Goal: Complete application form

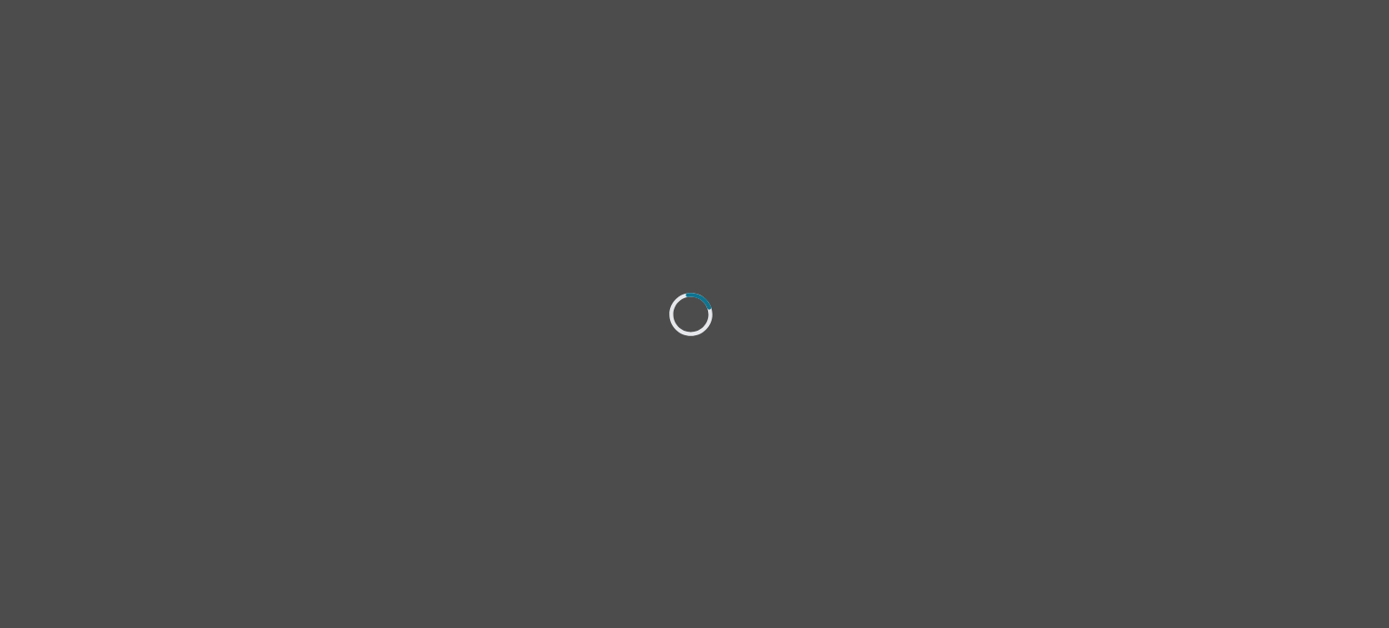
select select "[DEMOGRAPHIC_DATA]"
select select "they/them"
select select "Single"
select select "Less than high school"
select select "Other"
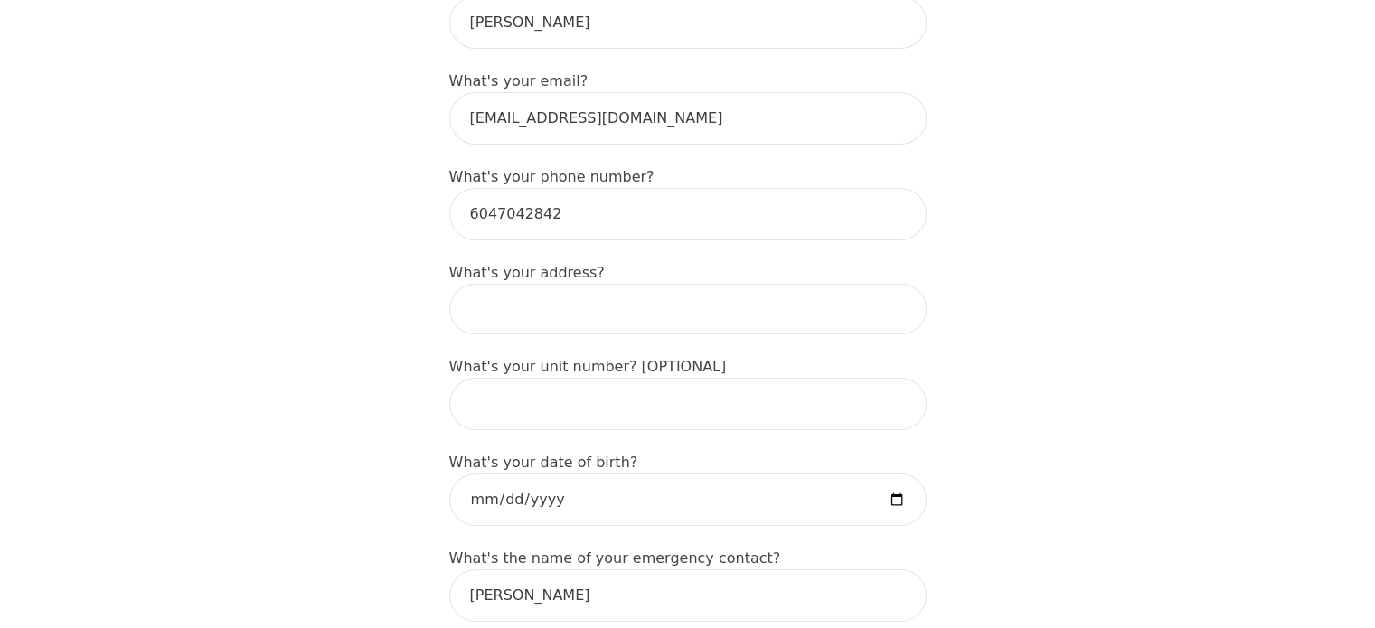
scroll to position [499, 0]
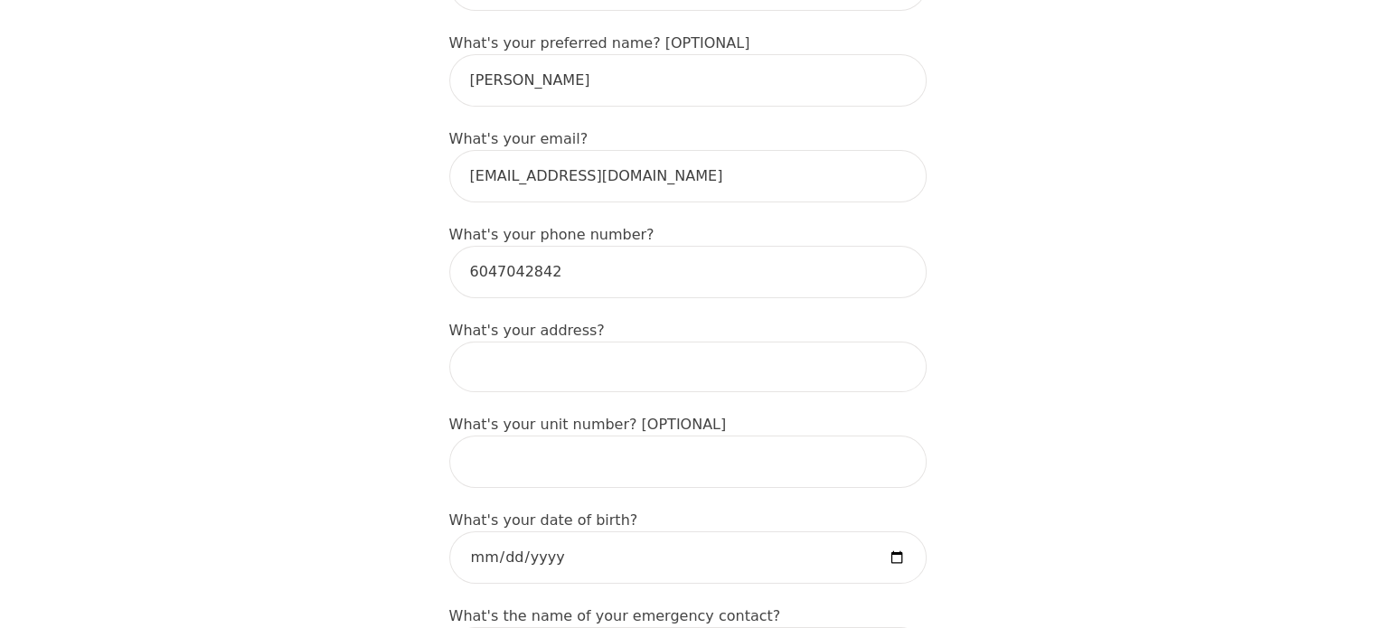
click at [714, 342] on input at bounding box center [687, 367] width 477 height 51
type input "[STREET_ADDRESS]"
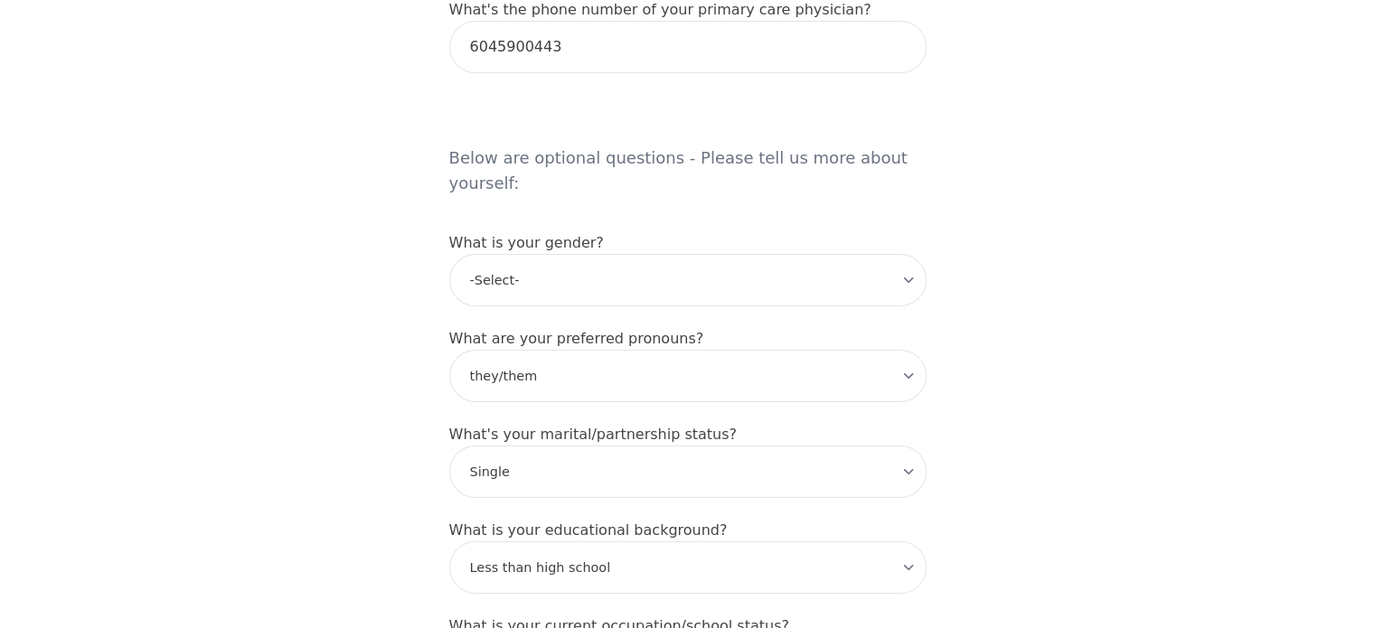
scroll to position [1403, 0]
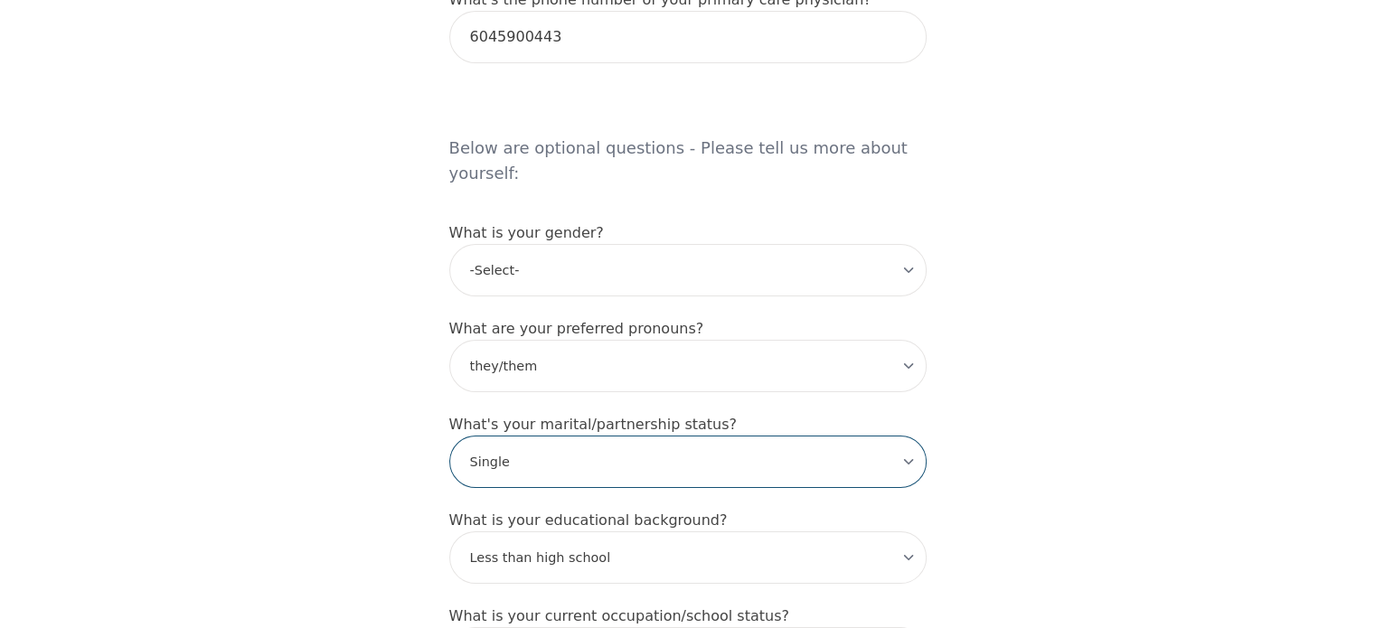
click at [854, 436] on select "-Select- Single Partnered Married Common Law Widowed Separated Divorced" at bounding box center [687, 462] width 477 height 52
select select "Partnered"
click at [449, 436] on select "-Select- Single Partnered Married Common Law Widowed Separated Divorced" at bounding box center [687, 462] width 477 height 52
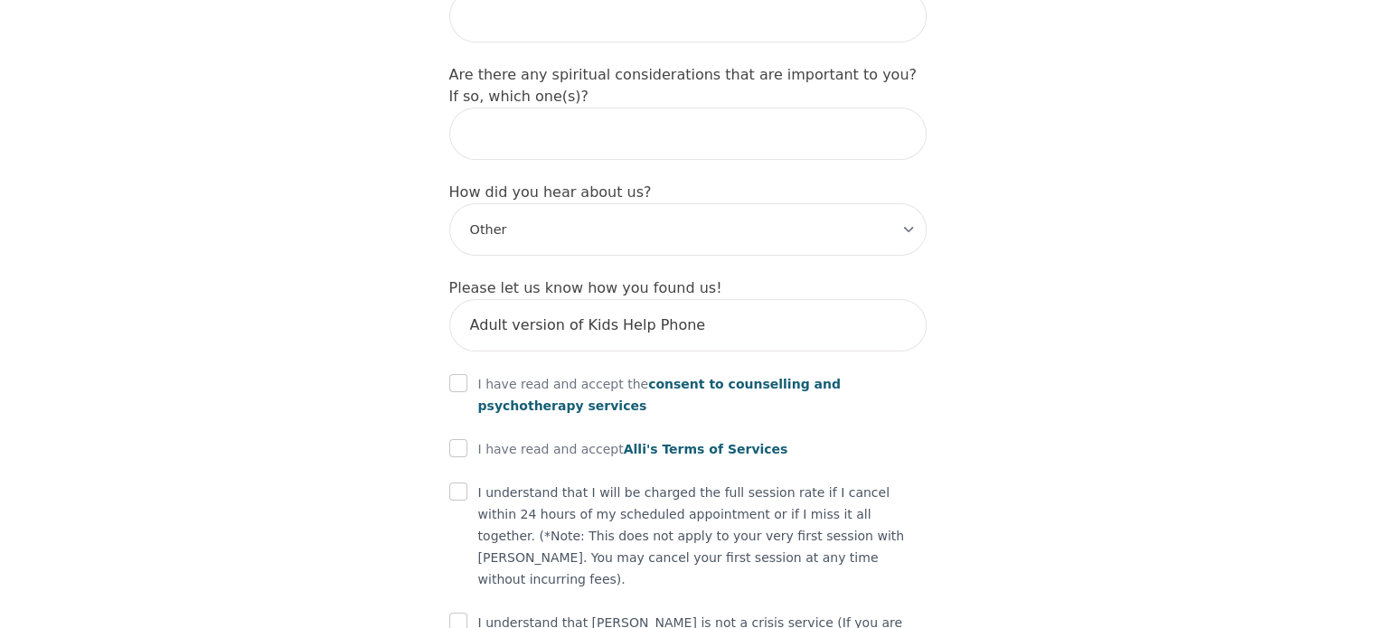
scroll to position [2166, 0]
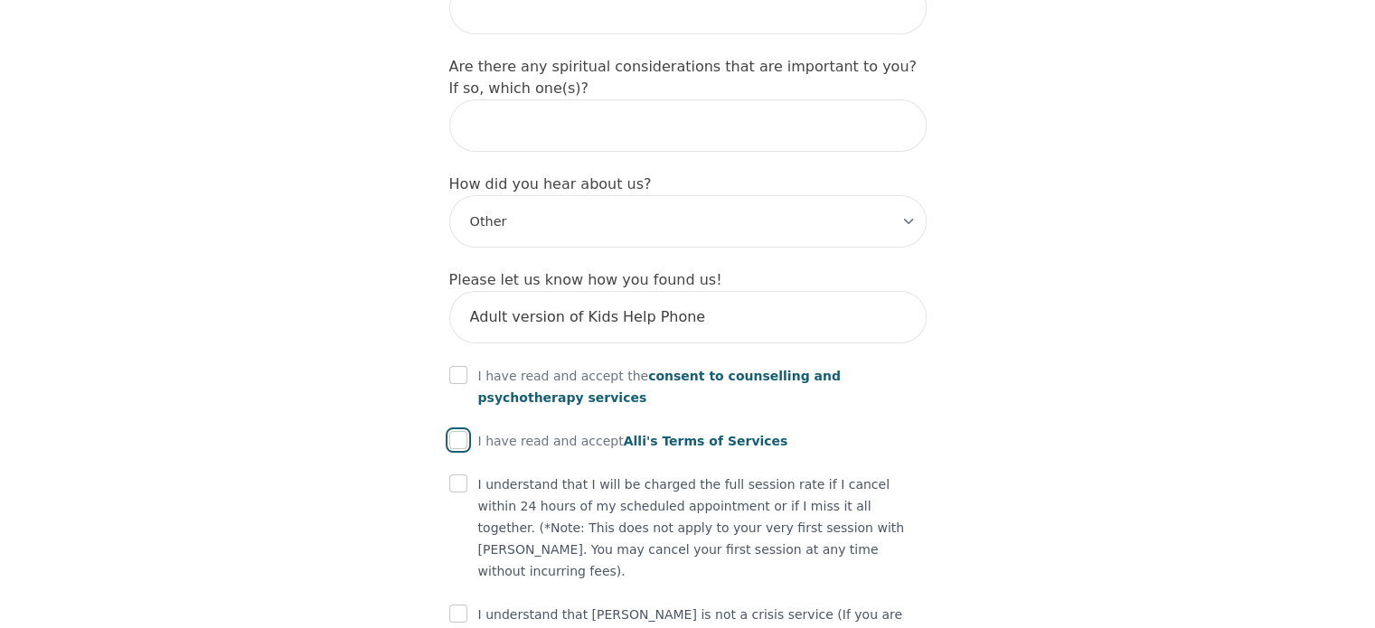
click at [463, 431] on input "checkbox" at bounding box center [458, 440] width 18 height 18
checkbox input "true"
click at [452, 366] on input "checkbox" at bounding box center [458, 375] width 18 height 18
checkbox input "true"
click at [456, 475] on input "checkbox" at bounding box center [458, 484] width 18 height 18
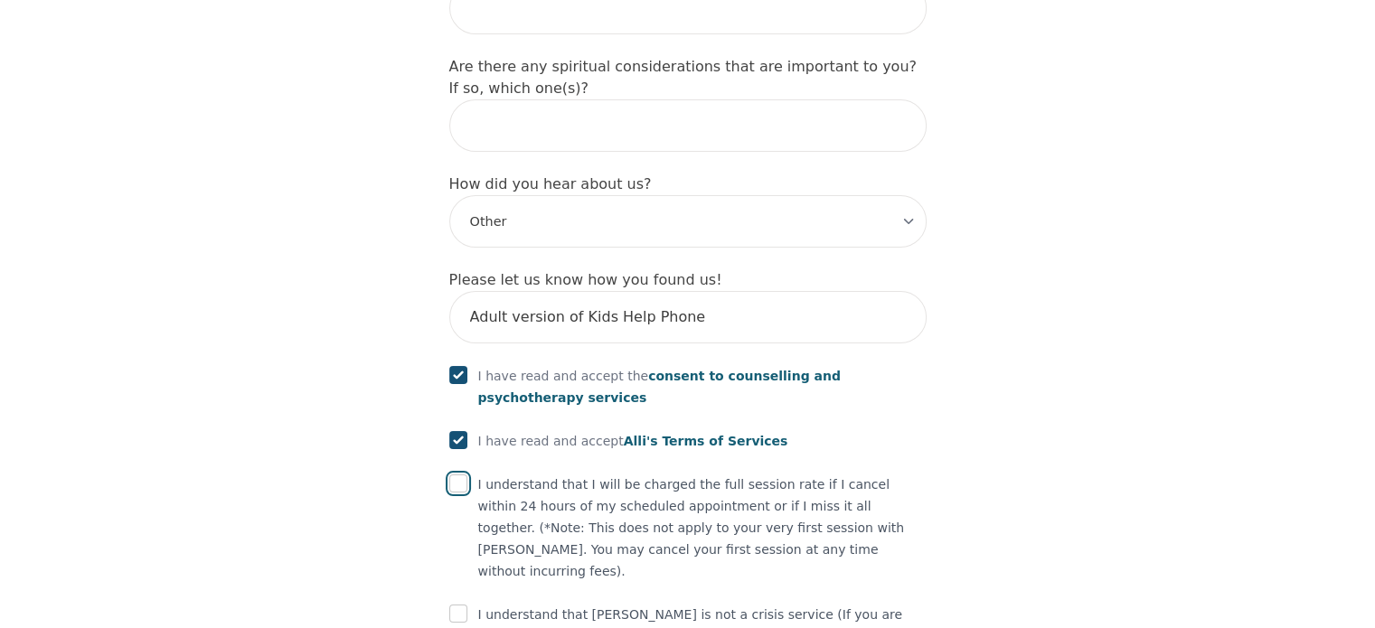
checkbox input "true"
click at [456, 605] on input "checkbox" at bounding box center [458, 614] width 18 height 18
checkbox input "true"
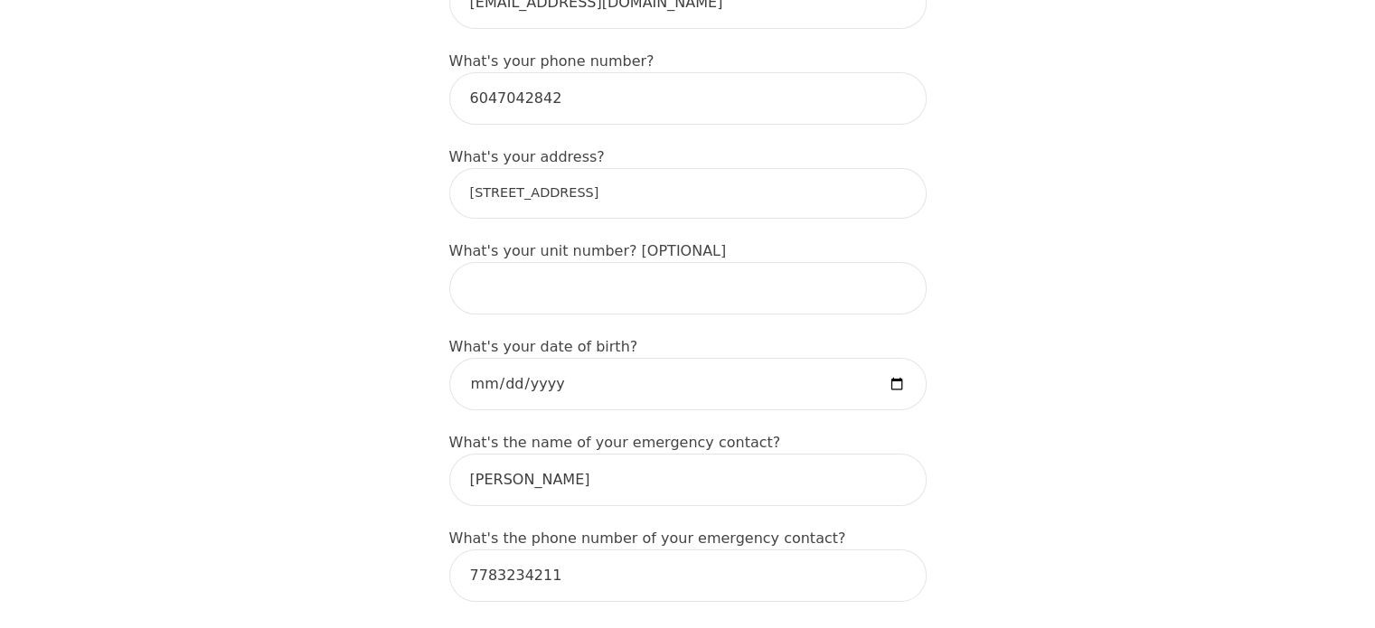
scroll to position [604, 0]
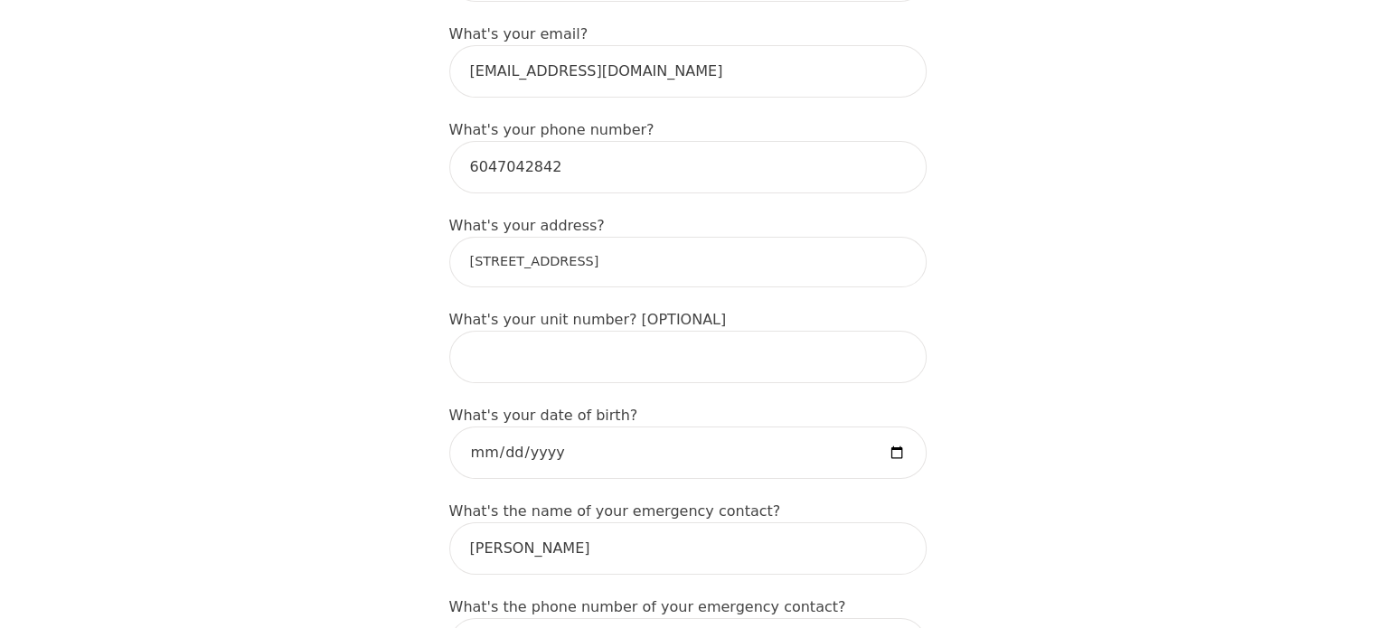
drag, startPoint x: 613, startPoint y: 207, endPoint x: 296, endPoint y: 194, distance: 317.6
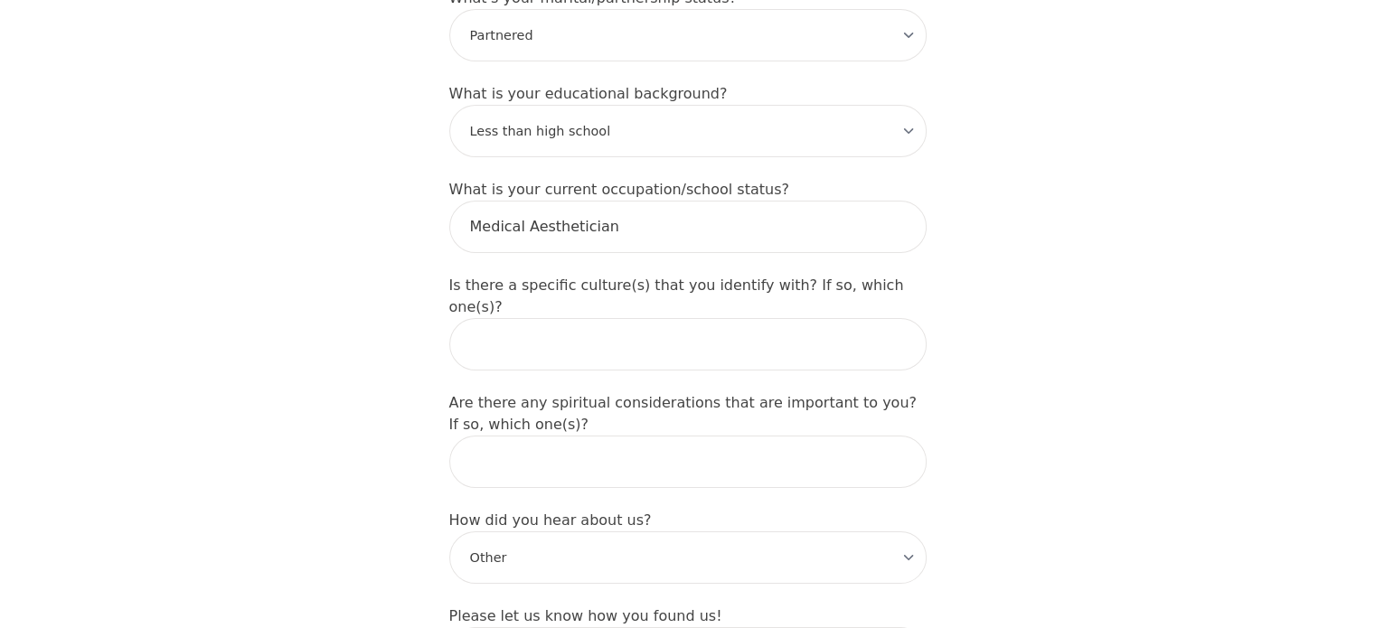
scroll to position [2235, 0]
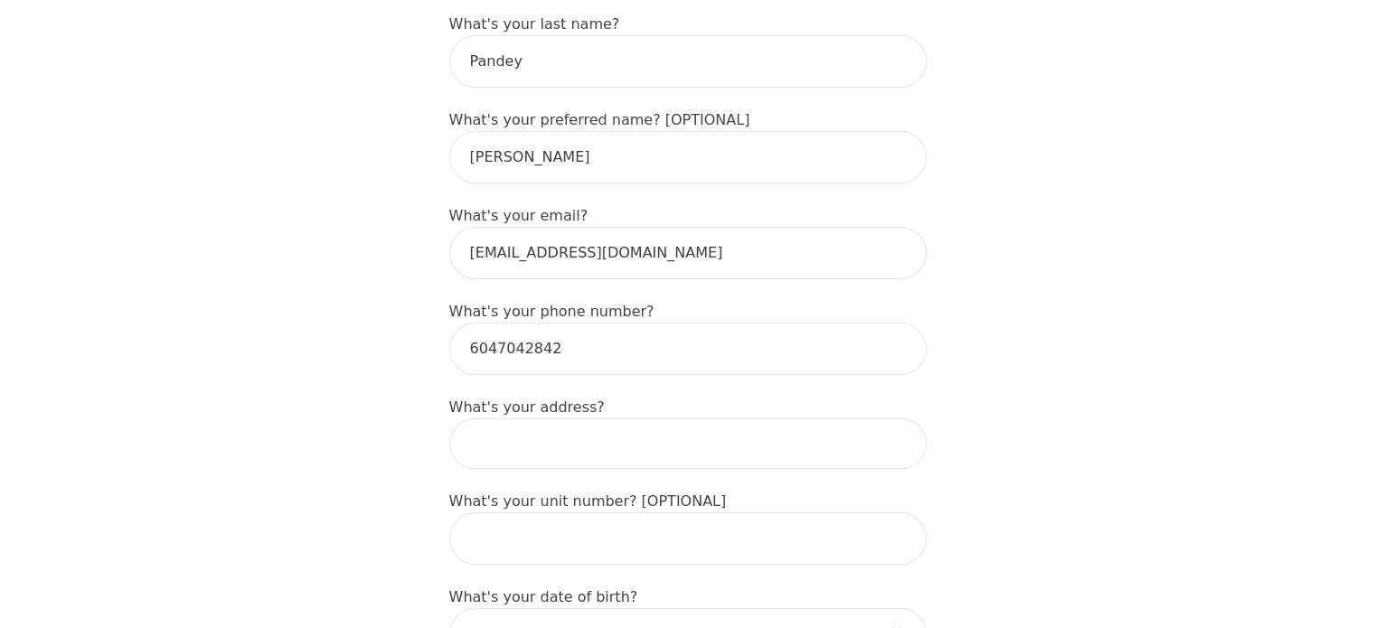
scroll to position [429, 0]
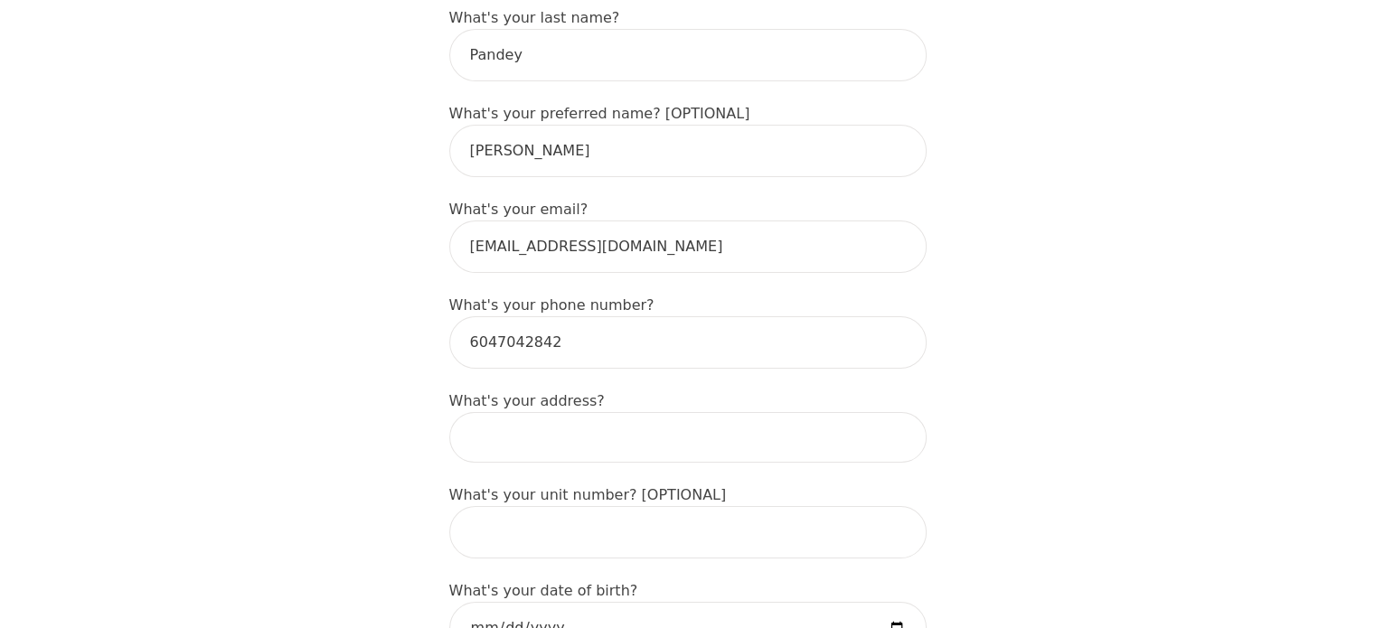
click at [569, 412] on input at bounding box center [687, 437] width 477 height 51
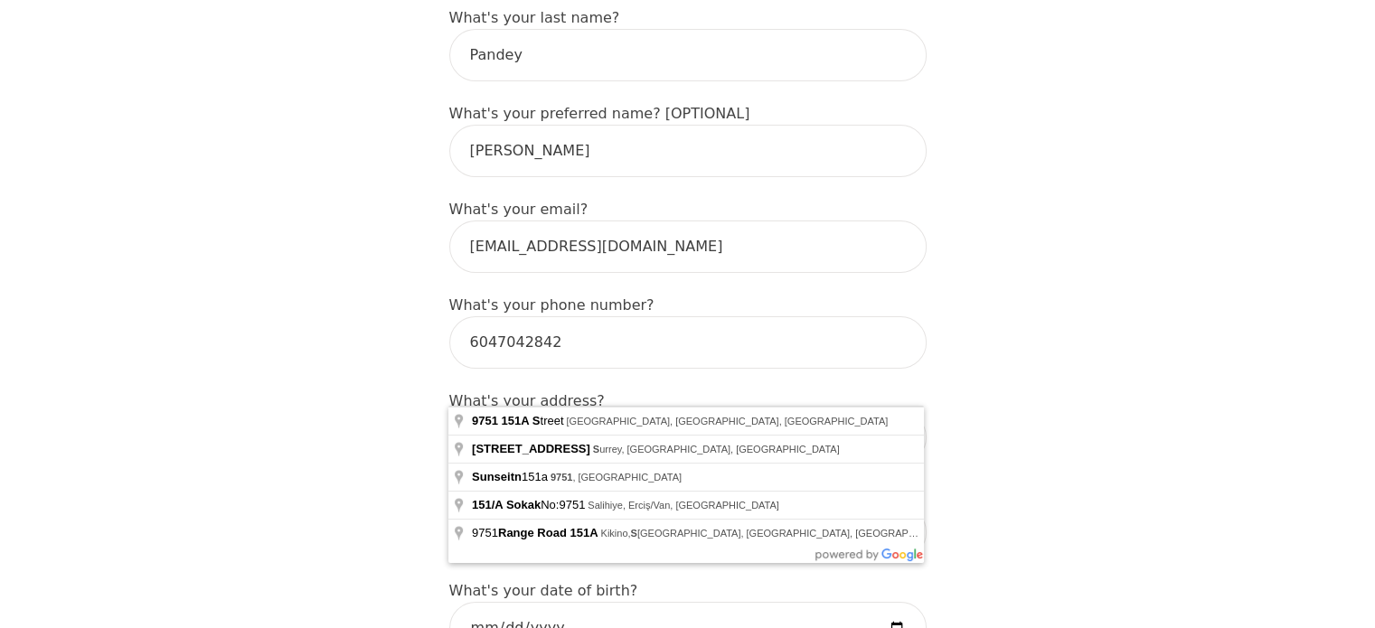
type input "[STREET_ADDRESS]"
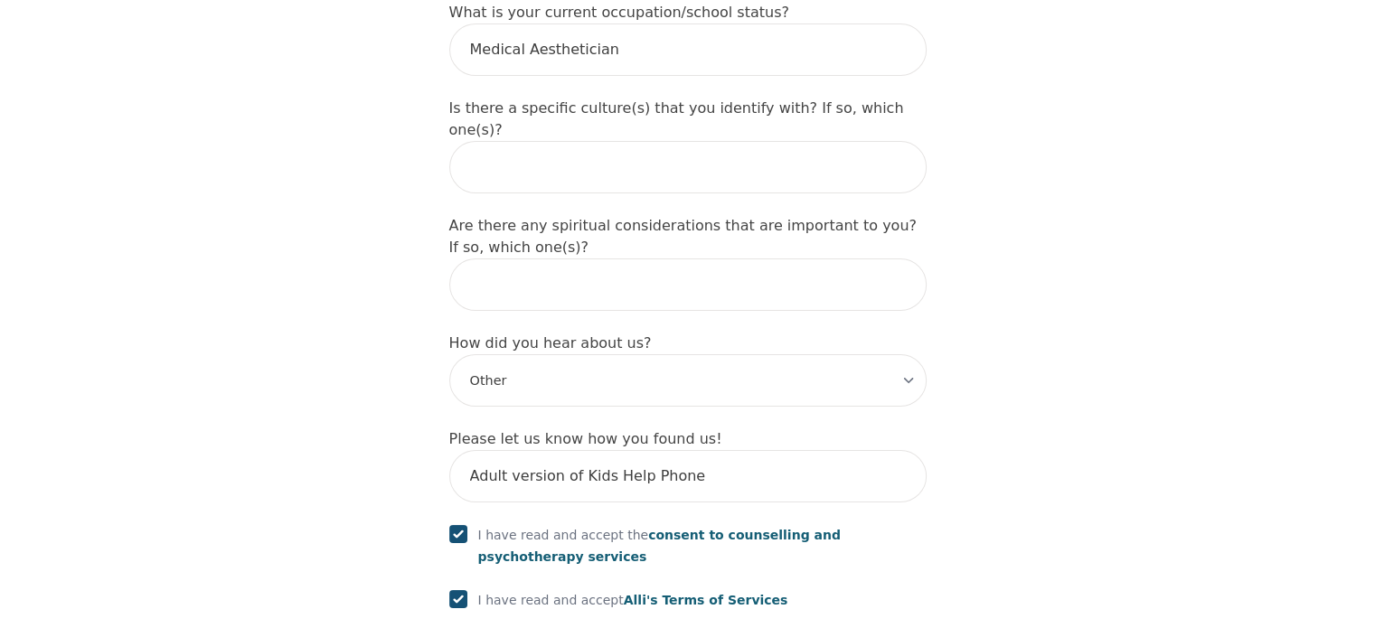
scroll to position [2235, 0]
